Goal: Navigation & Orientation: Find specific page/section

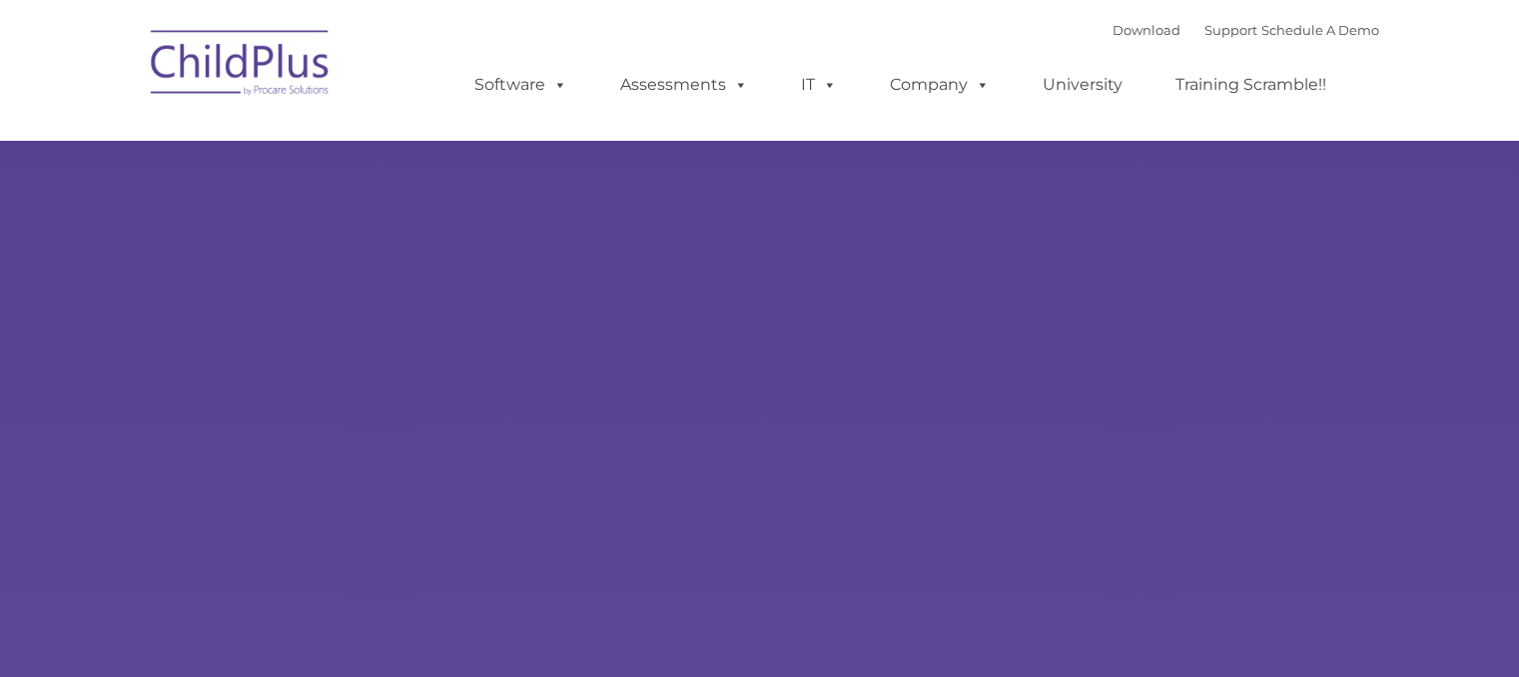
type input ""
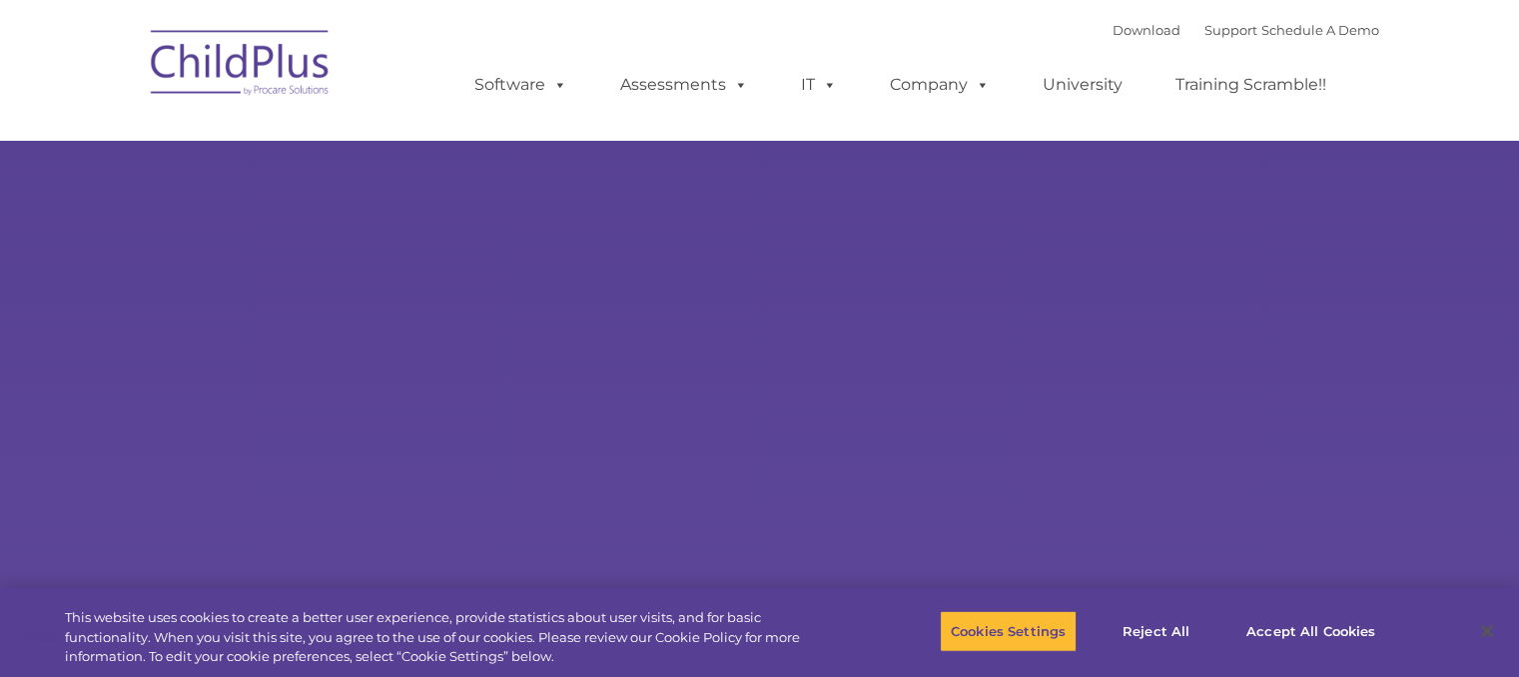
select select "MEDIUM"
click at [276, 65] on img at bounding box center [241, 66] width 200 height 100
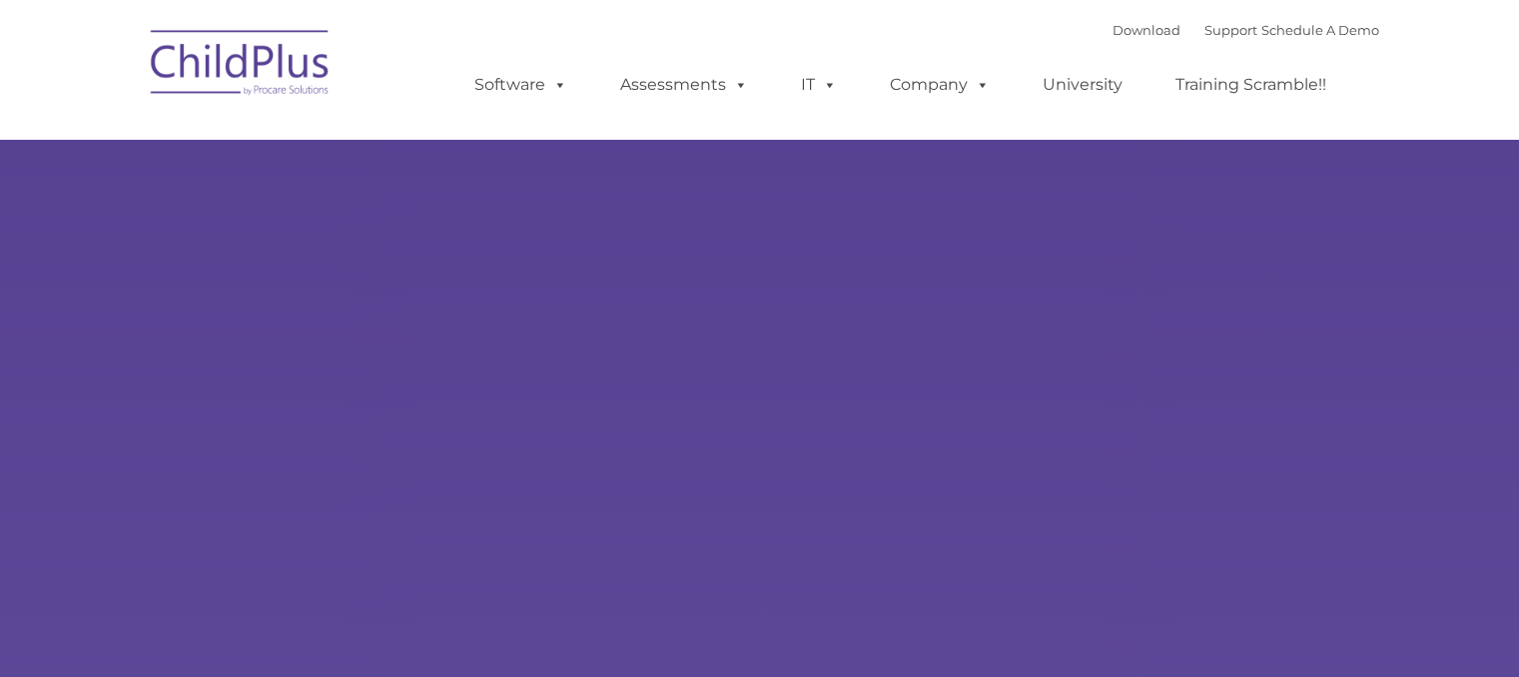
type input ""
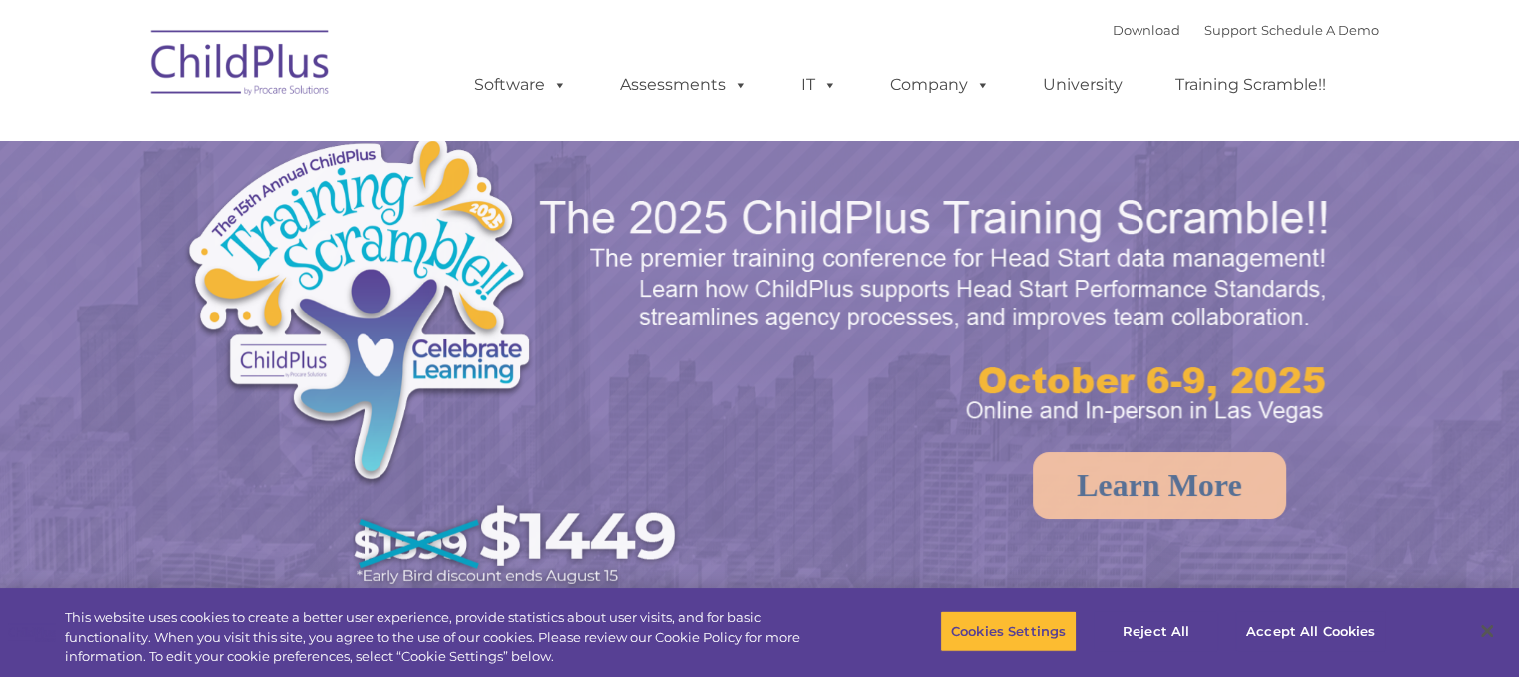
select select "MEDIUM"
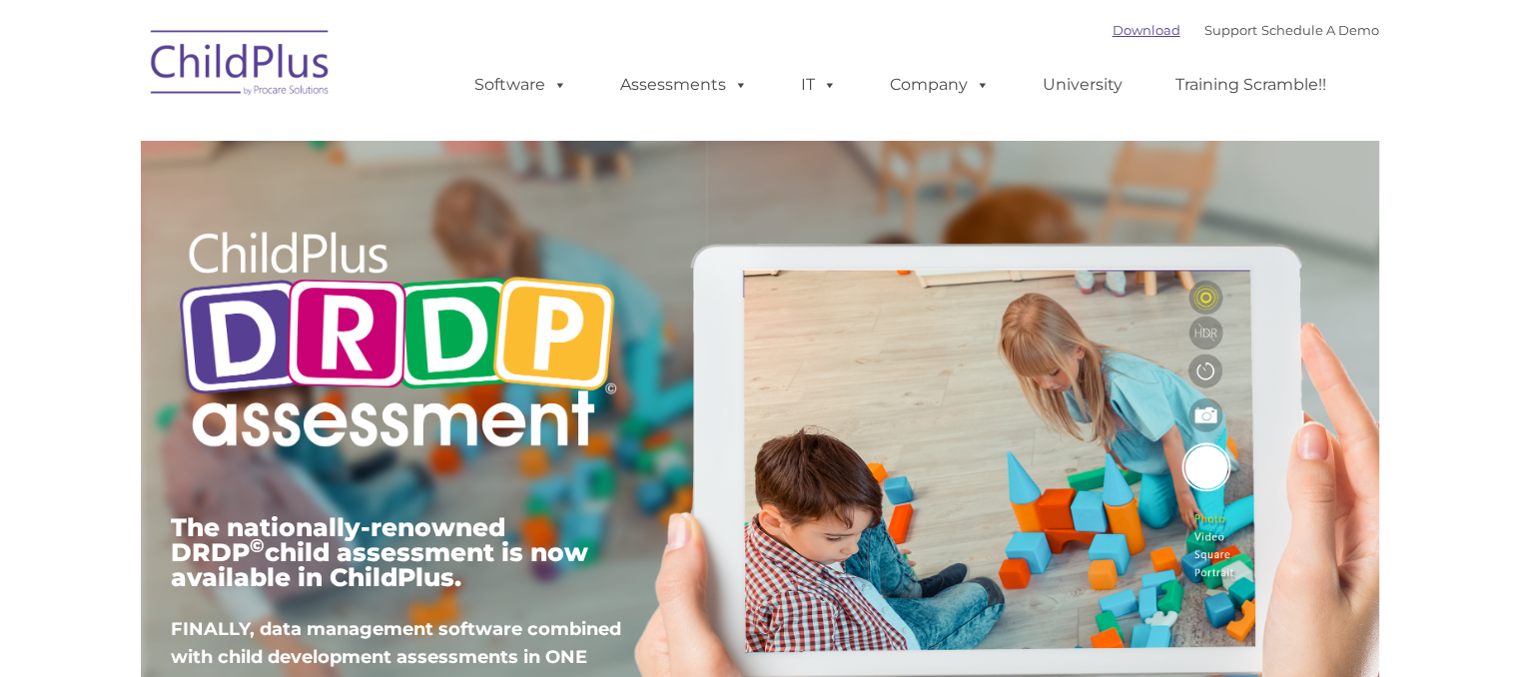
type input ""
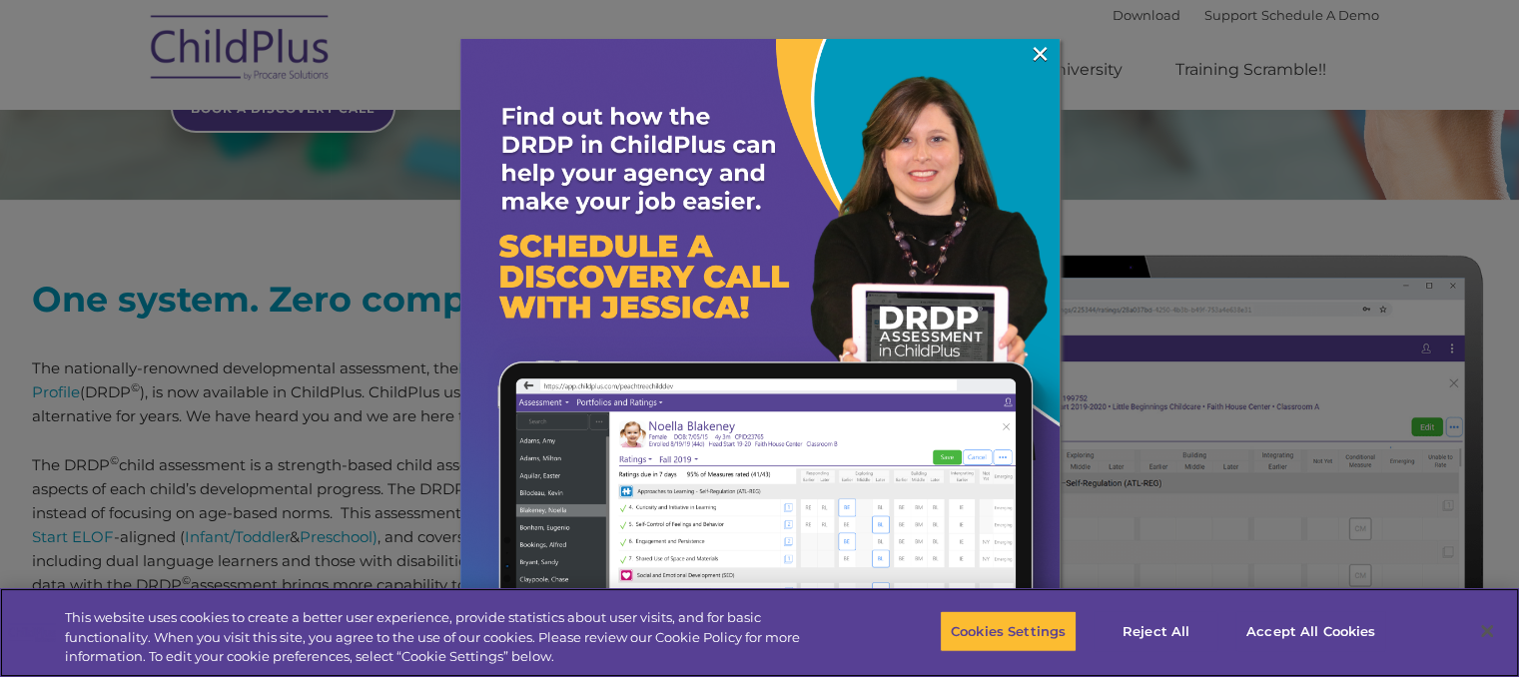
scroll to position [783, 0]
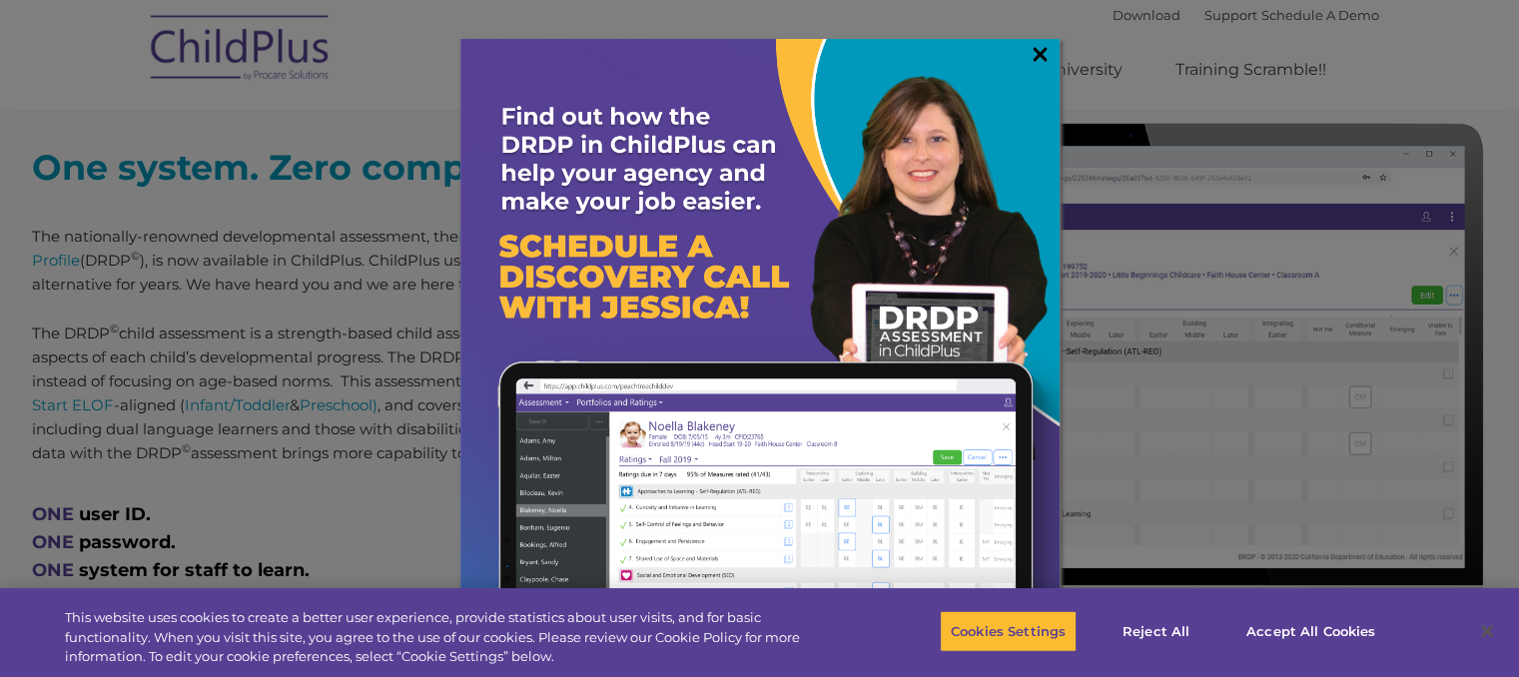
click at [1039, 49] on link "×" at bounding box center [1039, 54] width 23 height 20
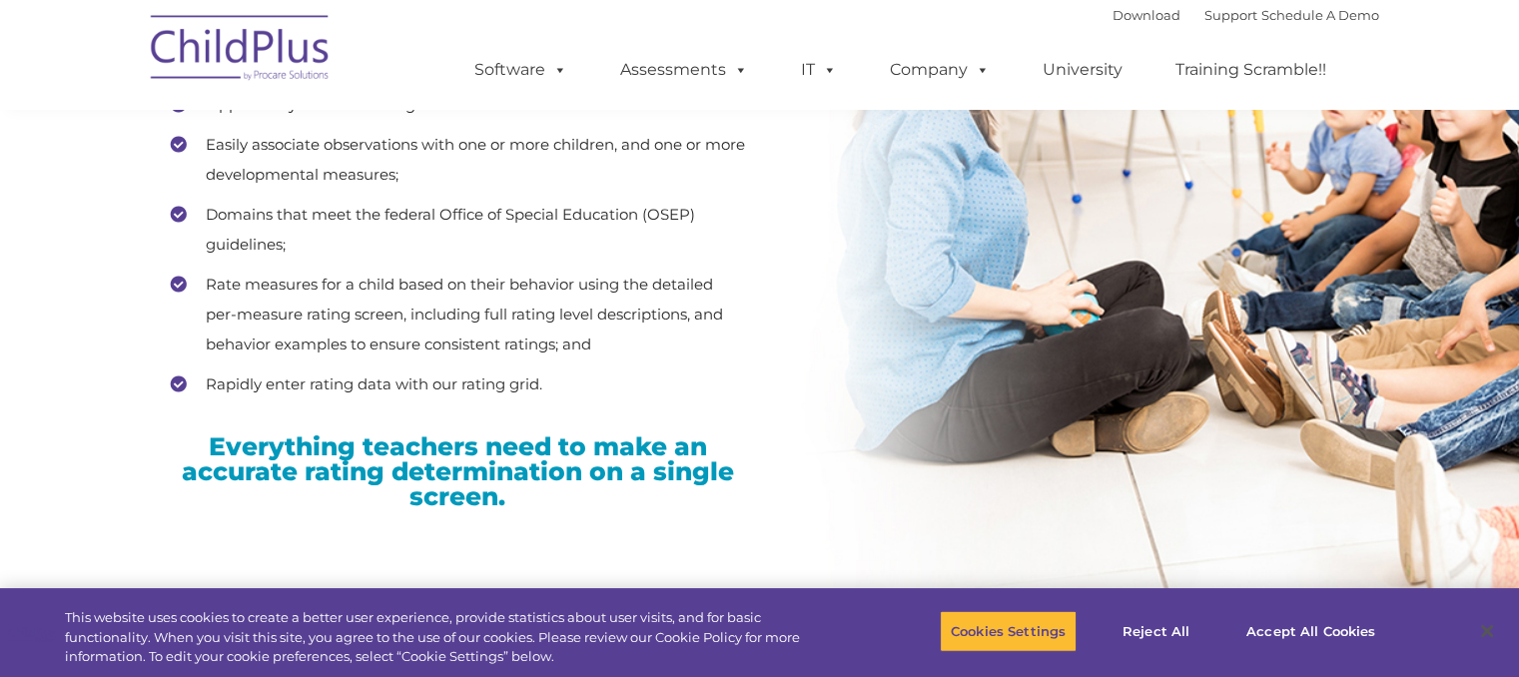
scroll to position [2668, 0]
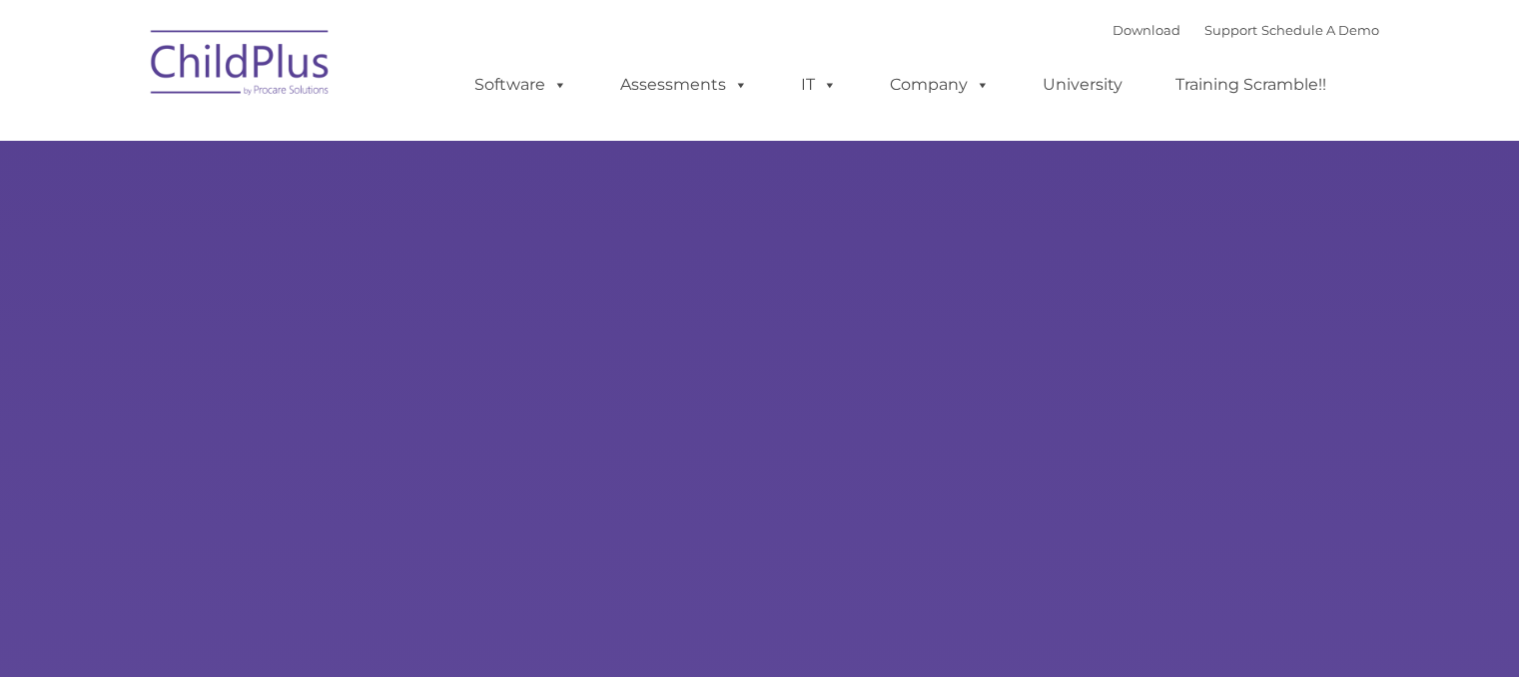
type input ""
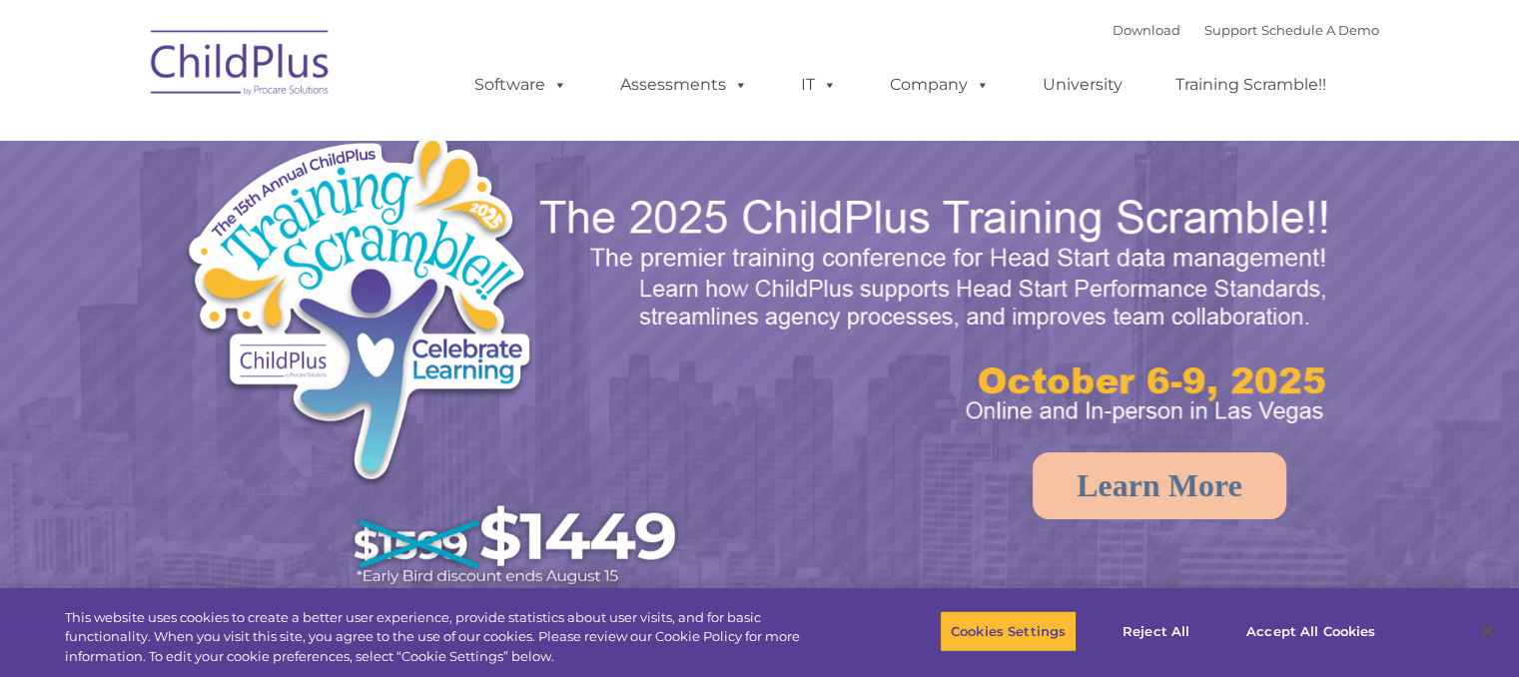
select select "MEDIUM"
